Goal: Transaction & Acquisition: Purchase product/service

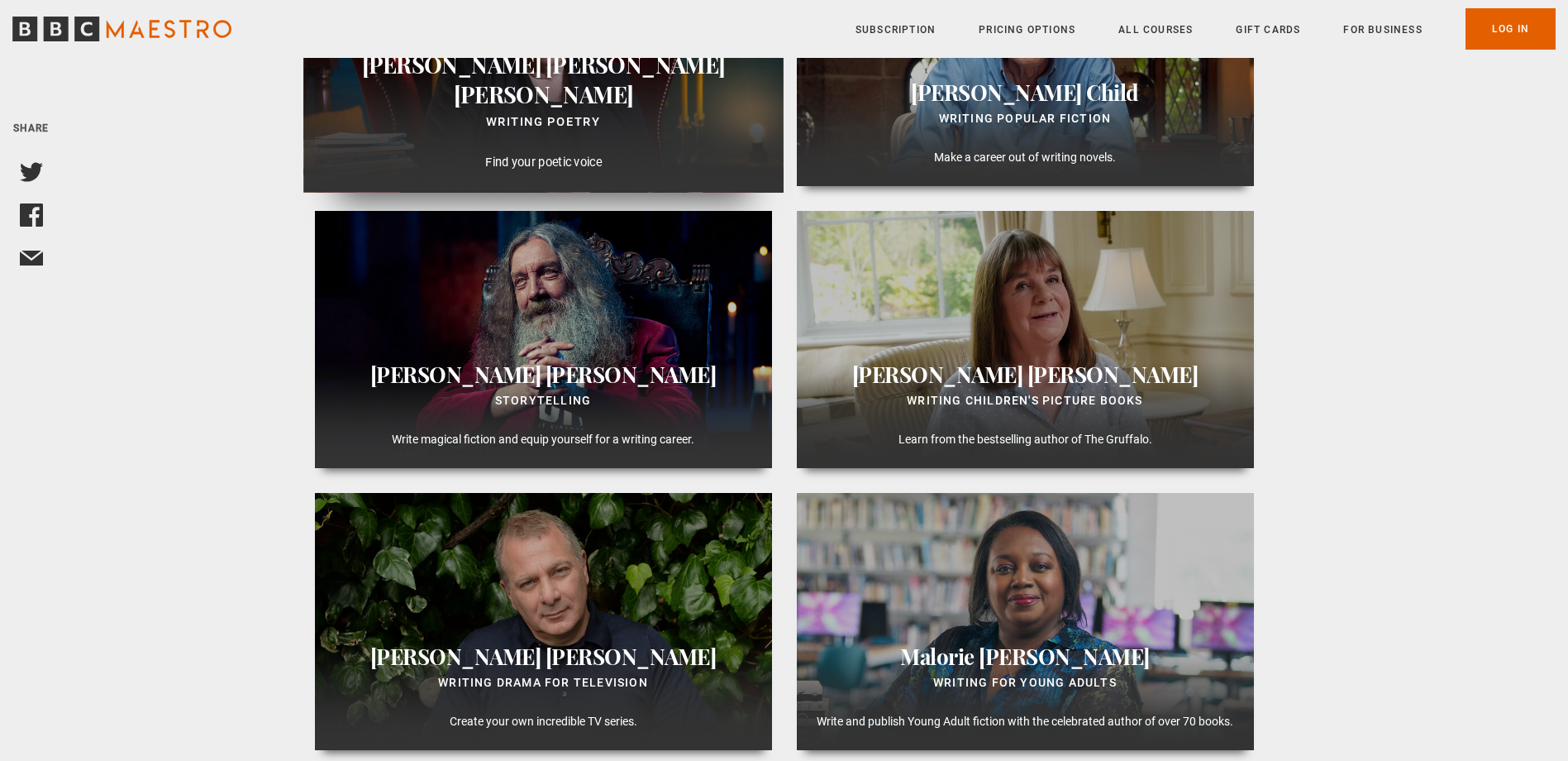
scroll to position [1489, 0]
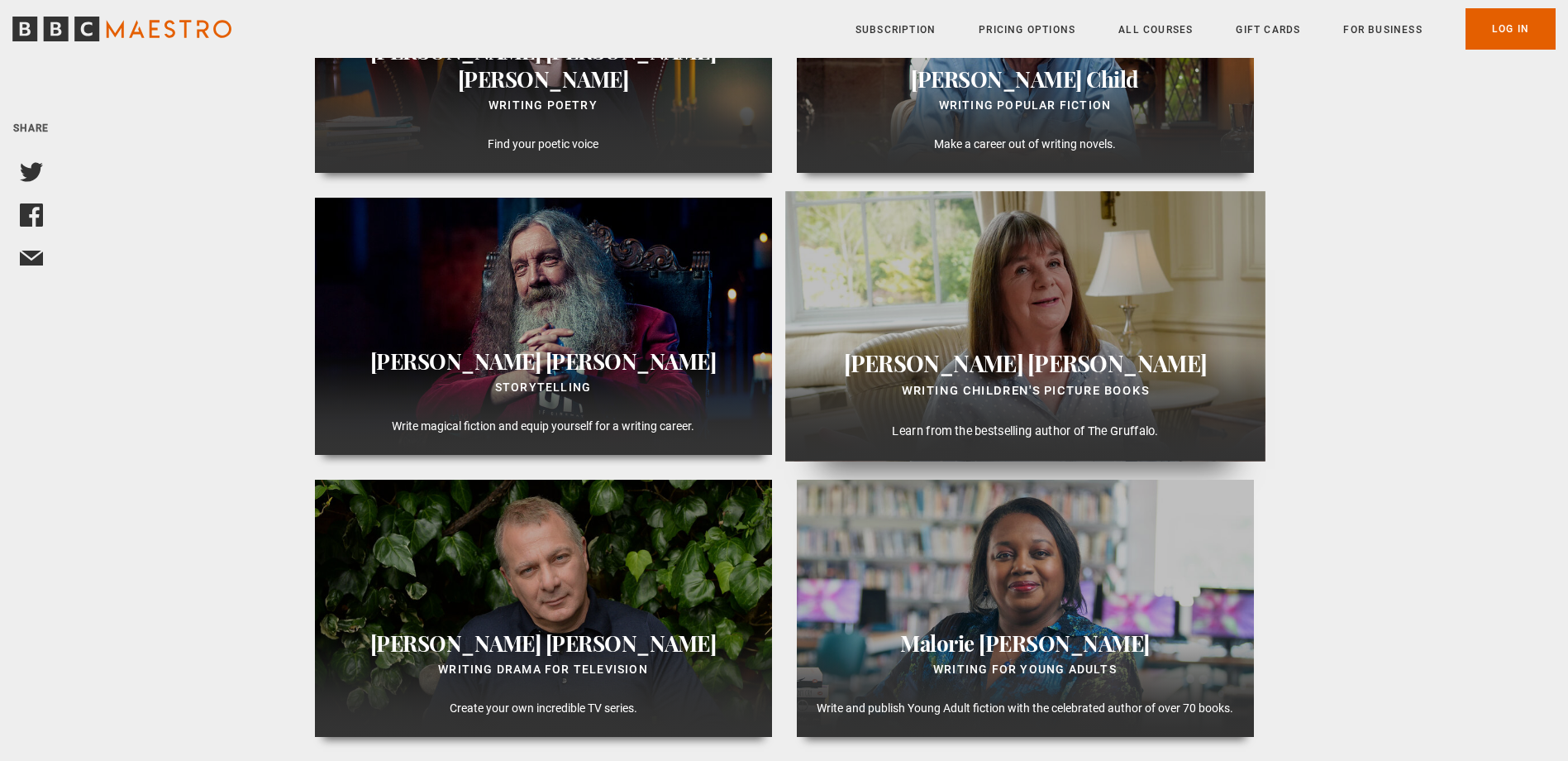
click at [1031, 429] on p "Learn from the bestselling author of The Gruffalo." at bounding box center [1024, 432] width 453 height 18
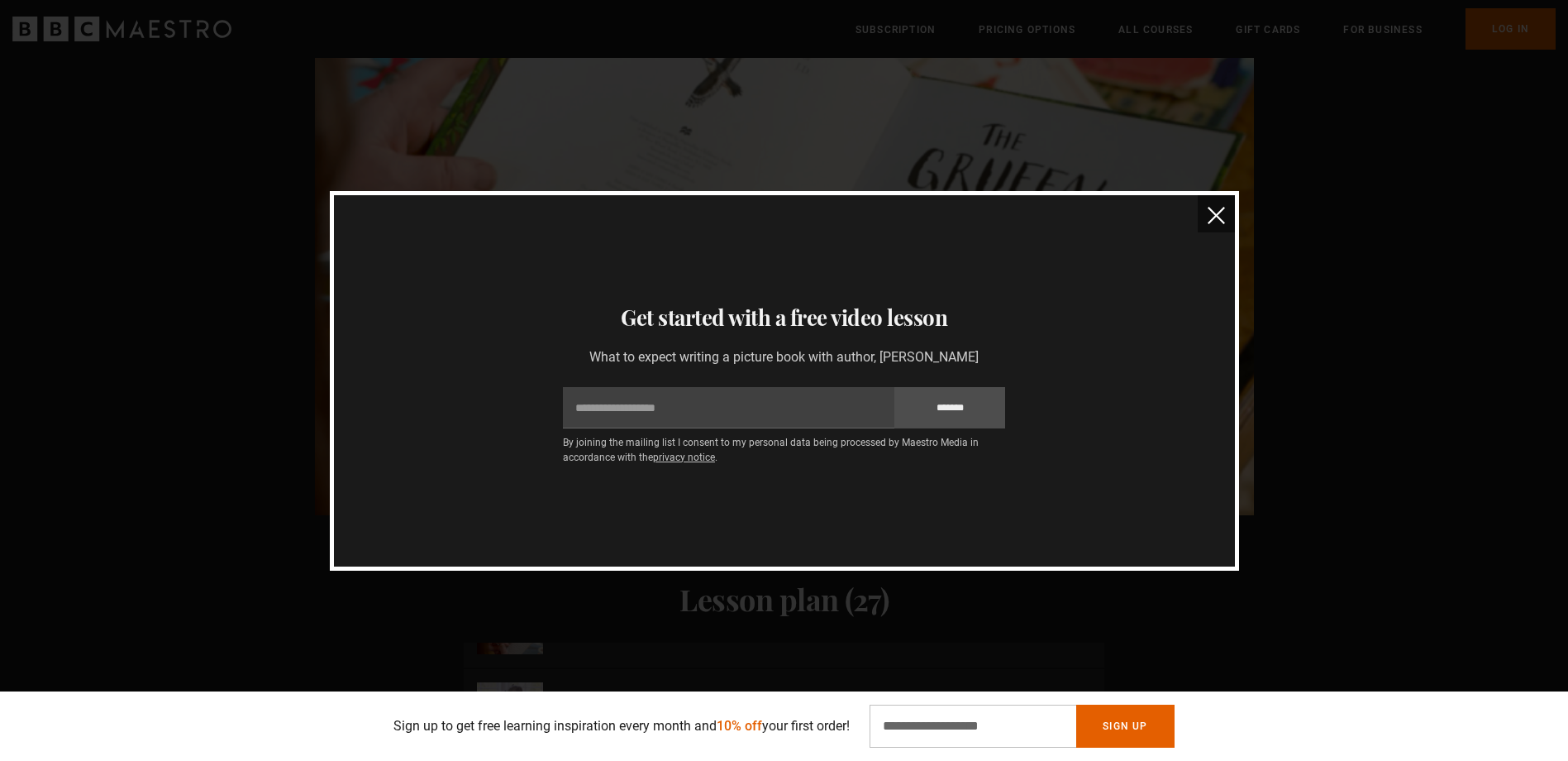
scroll to position [1737, 0]
click at [1217, 211] on img "close" at bounding box center [1216, 215] width 17 height 17
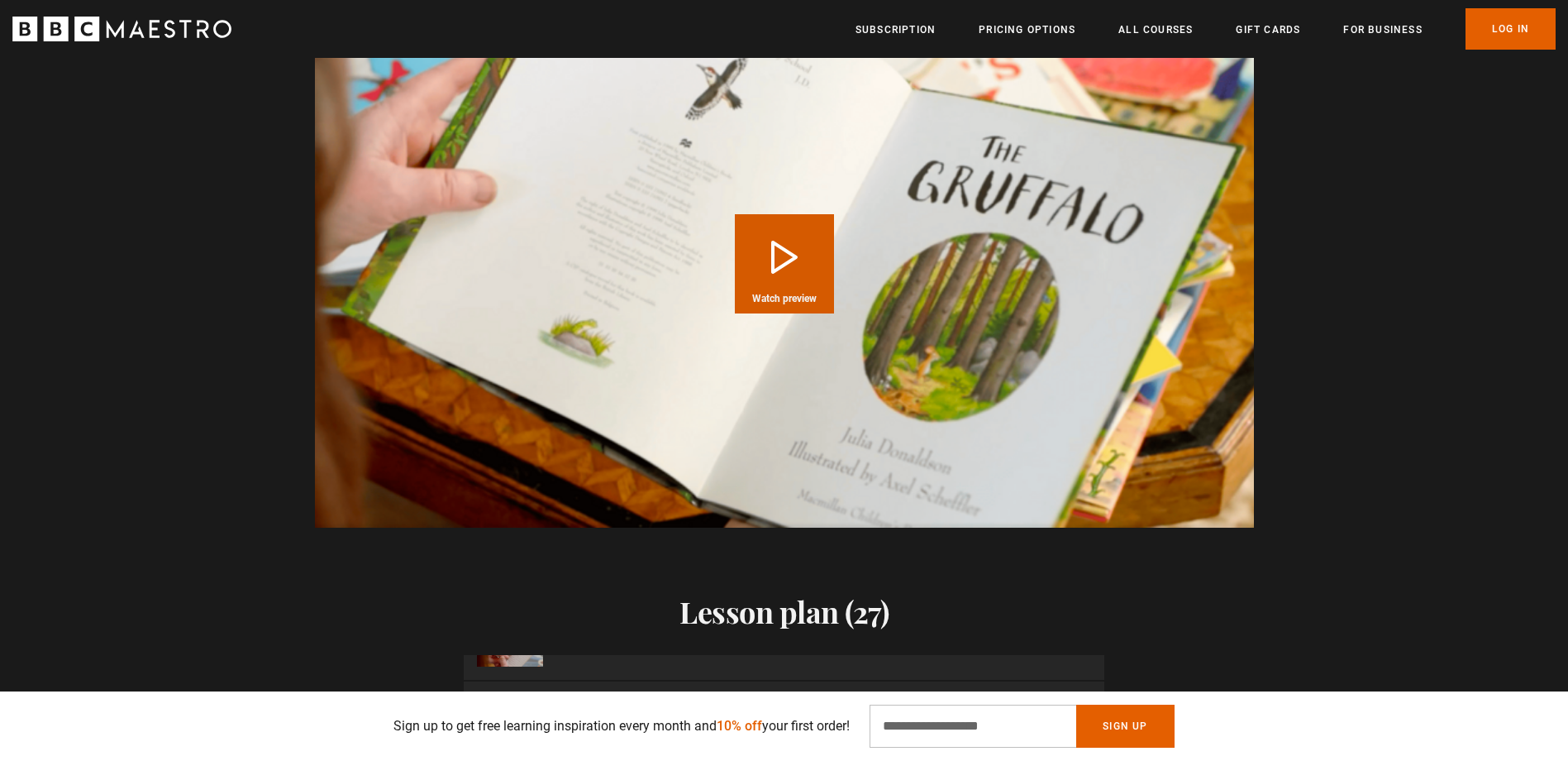
click at [795, 240] on button "Play Course overview for Writing Children's Picture Books with [PERSON_NAME] Wa…" at bounding box center [785, 264] width 99 height 99
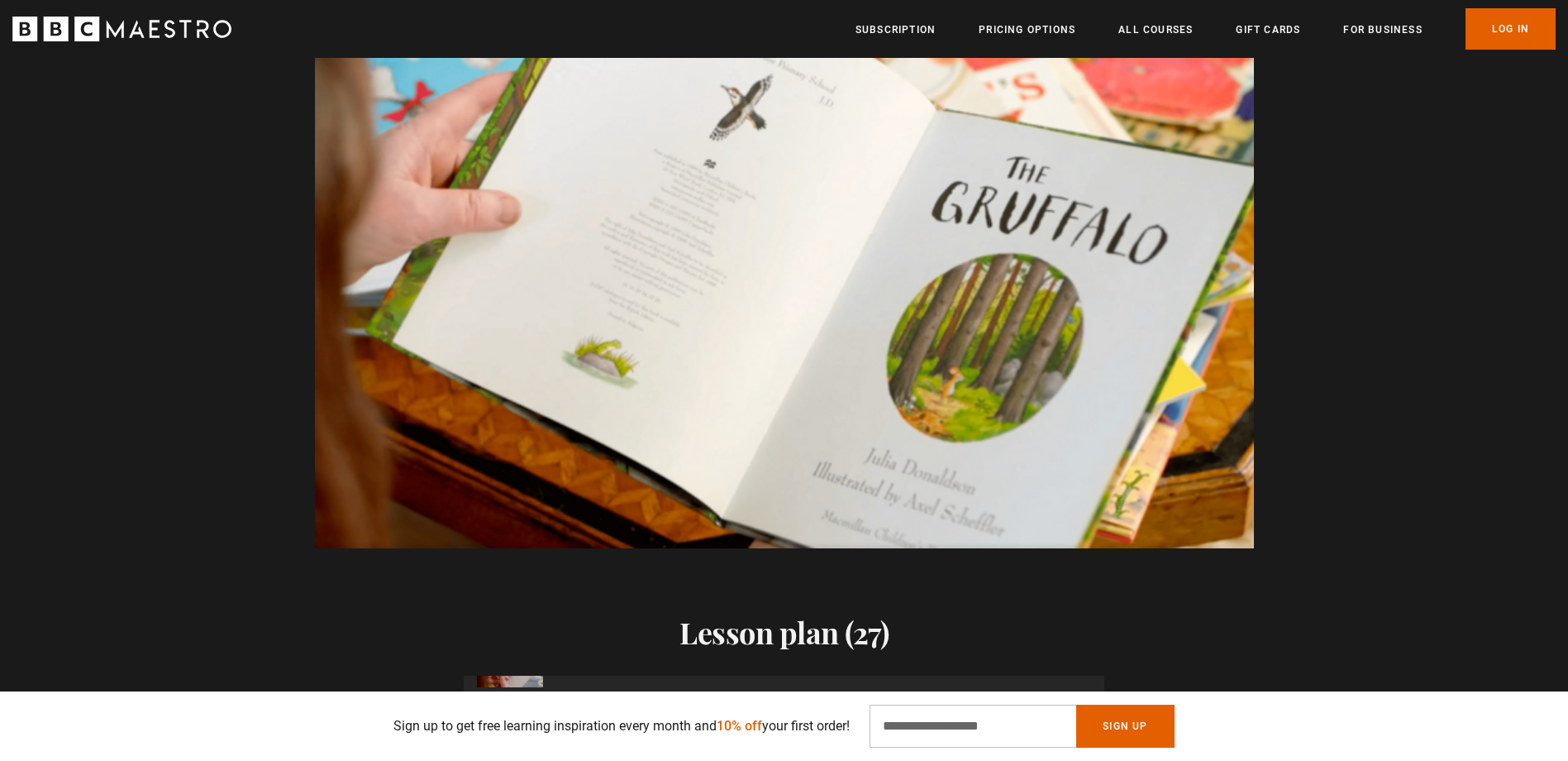
scroll to position [0, 3681]
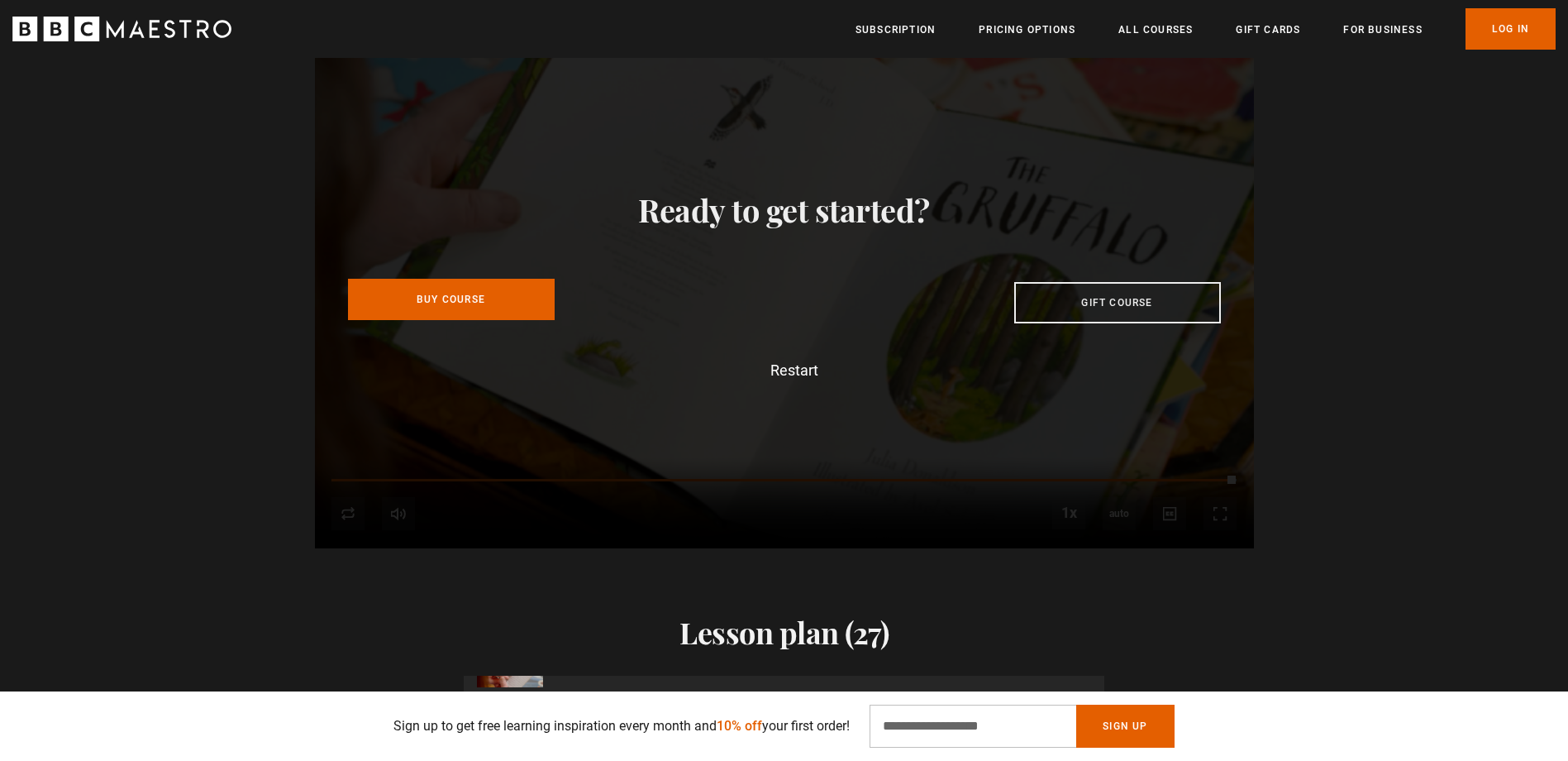
click at [502, 278] on link "Buy Course" at bounding box center [451, 299] width 207 height 42
